Goal: Information Seeking & Learning: Learn about a topic

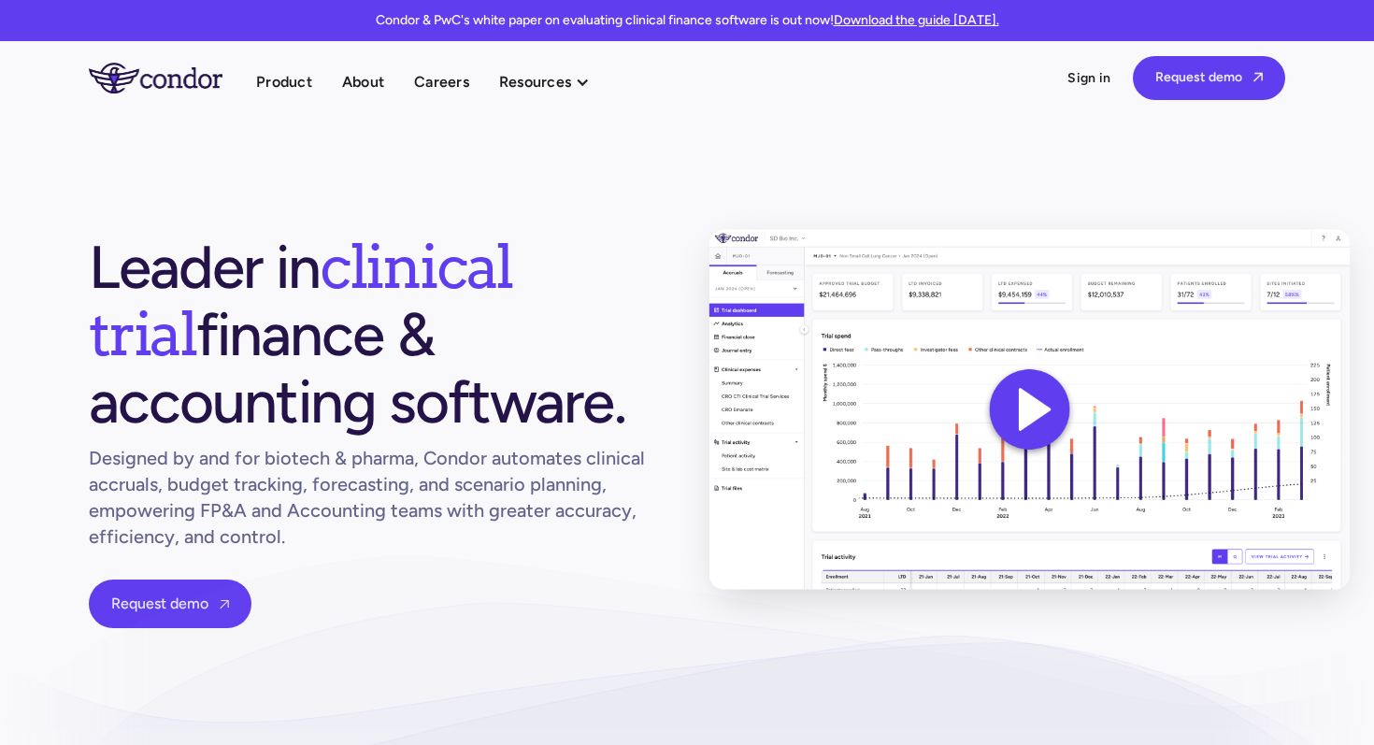
click at [1019, 407] on img at bounding box center [1030, 409] width 641 height 361
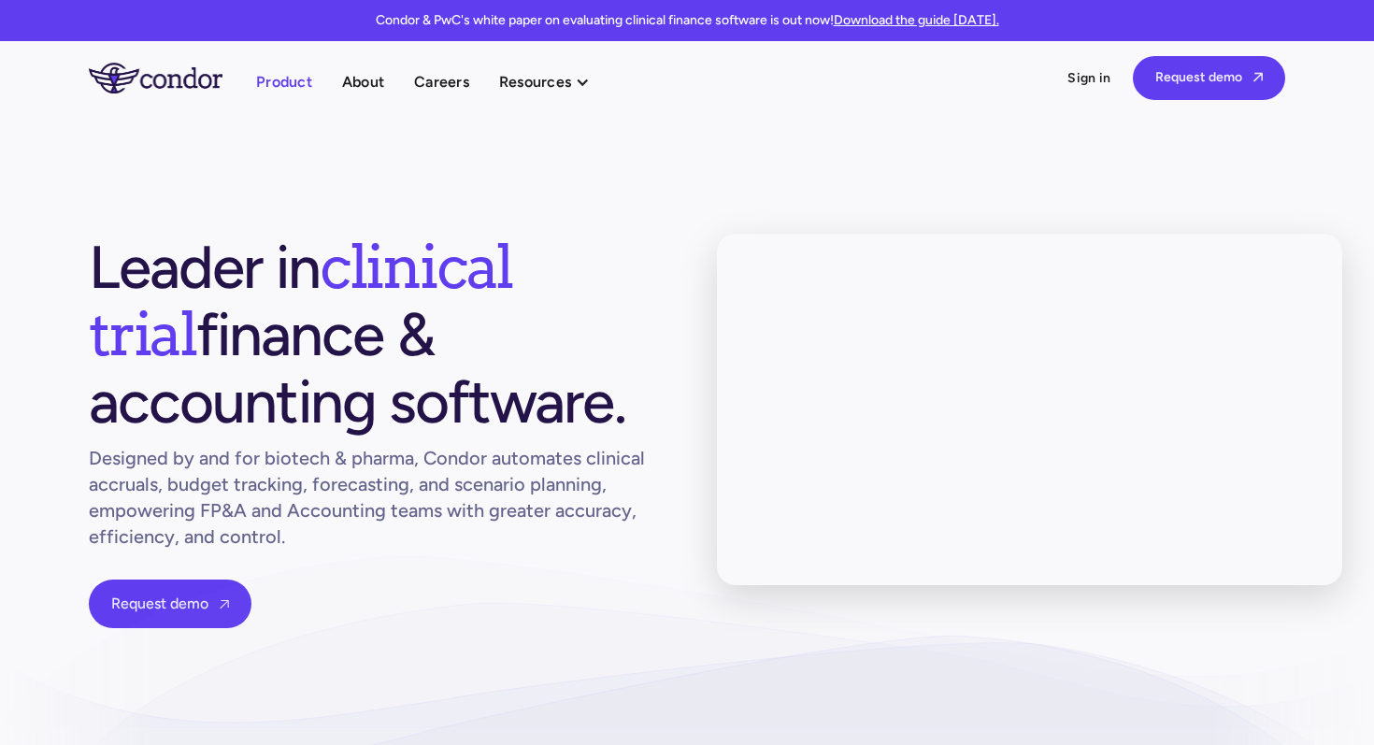
click at [295, 85] on link "Product" at bounding box center [284, 81] width 56 height 25
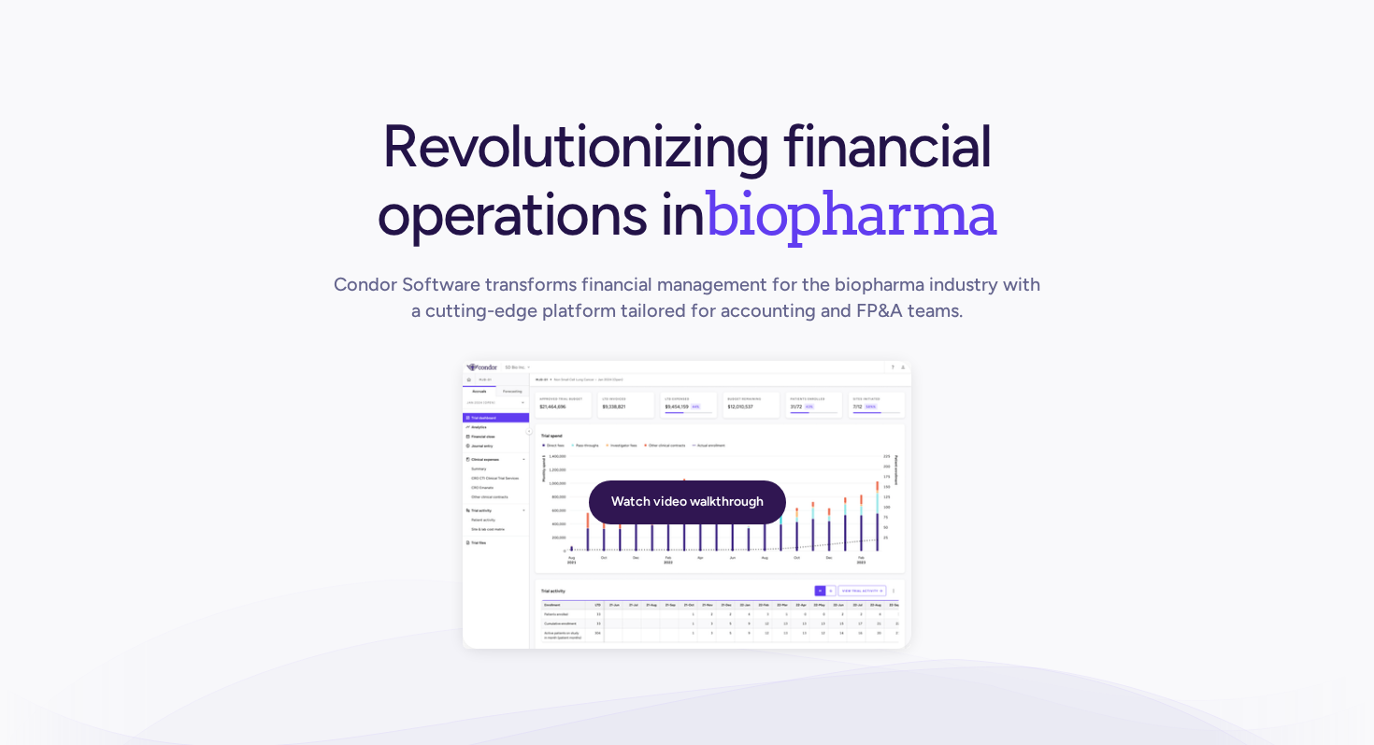
scroll to position [271, 0]
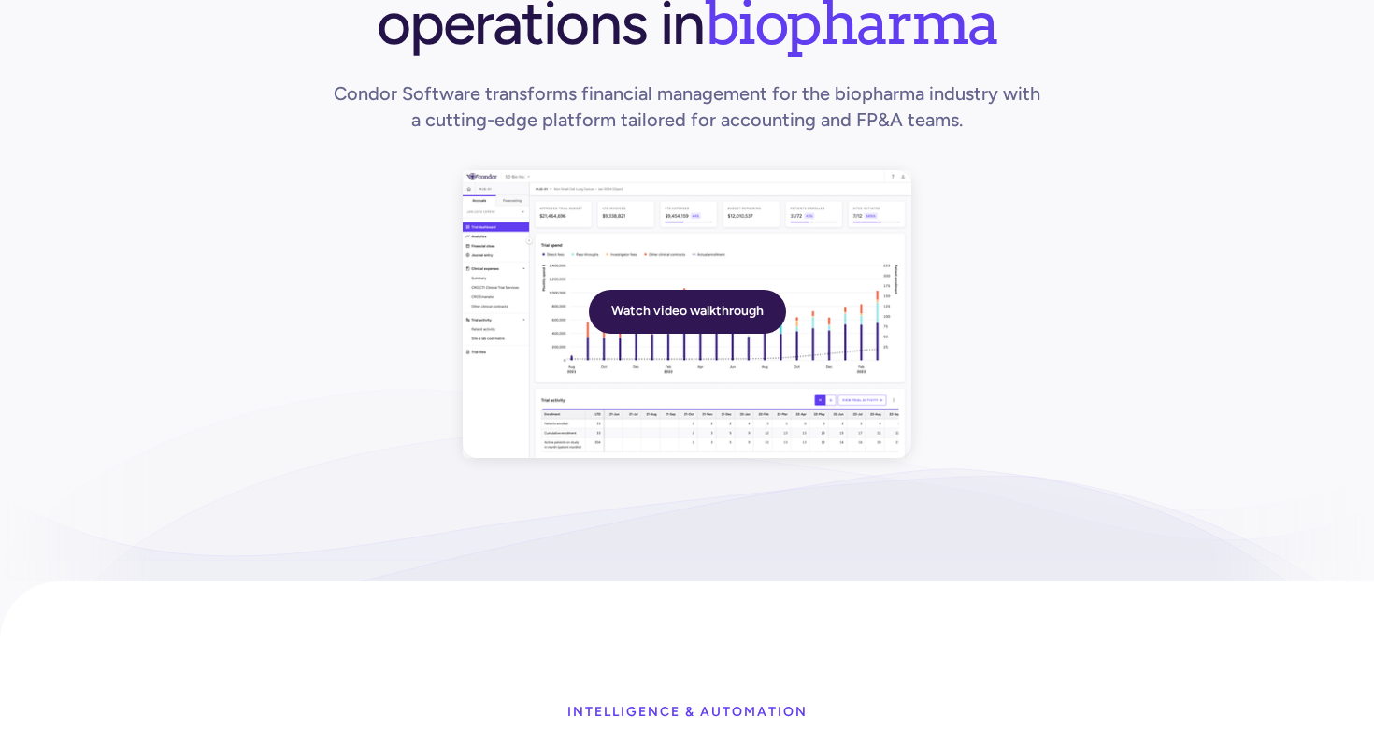
click at [676, 310] on link "Watch video walkthrough" at bounding box center [687, 312] width 197 height 44
